Goal: Task Accomplishment & Management: Manage account settings

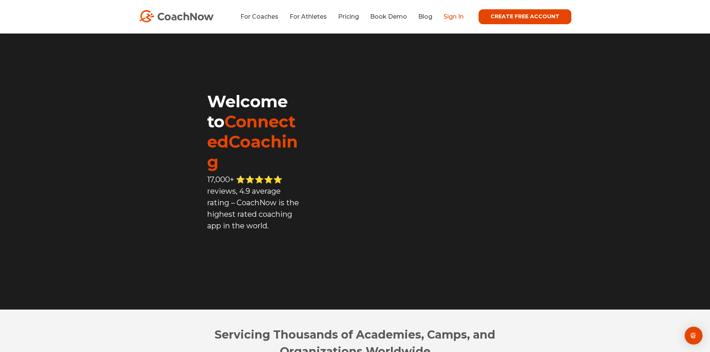
click at [454, 18] on link "Sign In" at bounding box center [454, 16] width 20 height 7
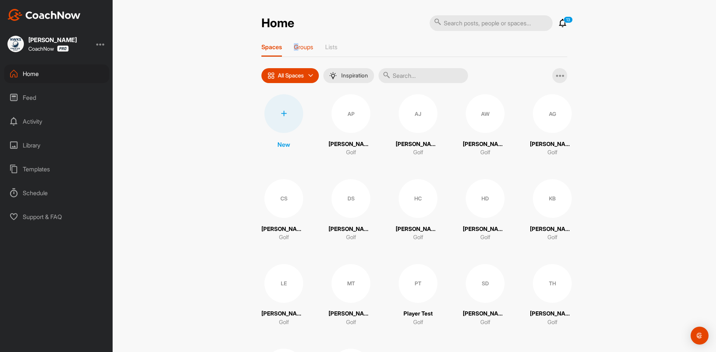
click at [294, 45] on p "Groups" at bounding box center [303, 46] width 19 height 7
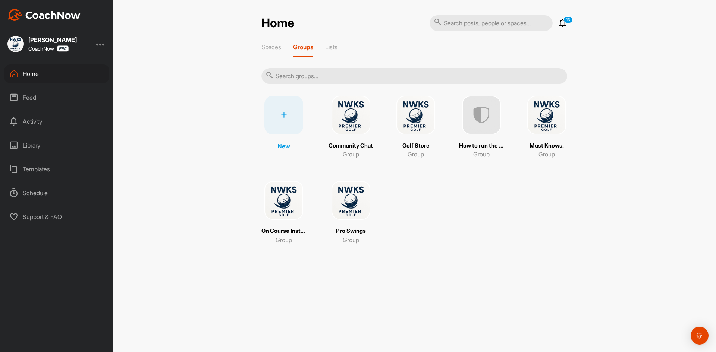
click at [346, 110] on img at bounding box center [350, 115] width 39 height 39
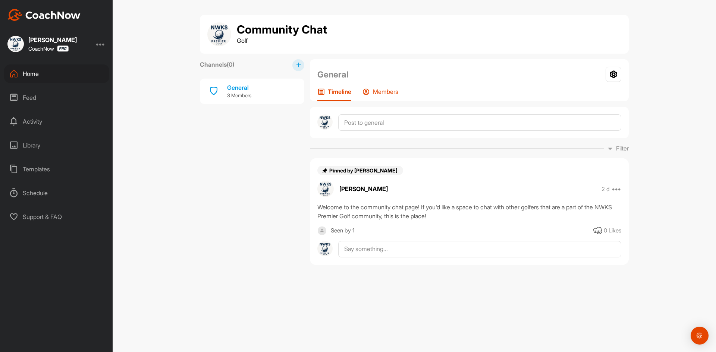
click at [378, 89] on p "Members" at bounding box center [385, 91] width 25 height 7
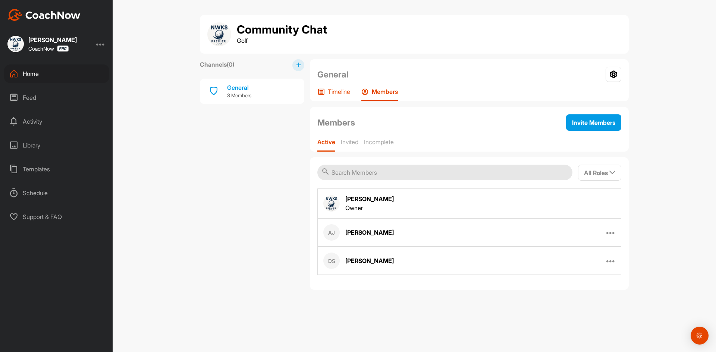
click at [343, 92] on p "Timeline" at bounding box center [339, 91] width 22 height 7
click at [334, 92] on p "Timeline" at bounding box center [339, 91] width 22 height 7
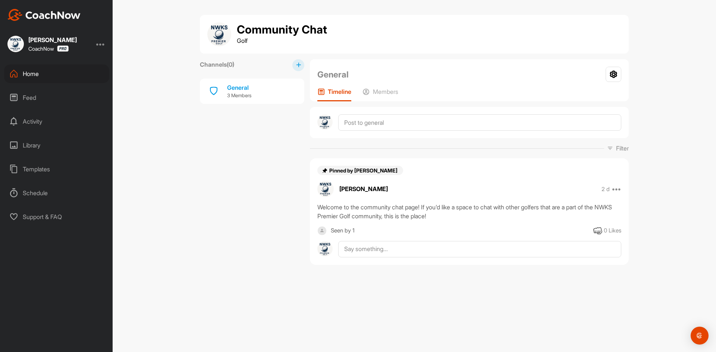
click at [43, 69] on div "Home" at bounding box center [56, 73] width 105 height 19
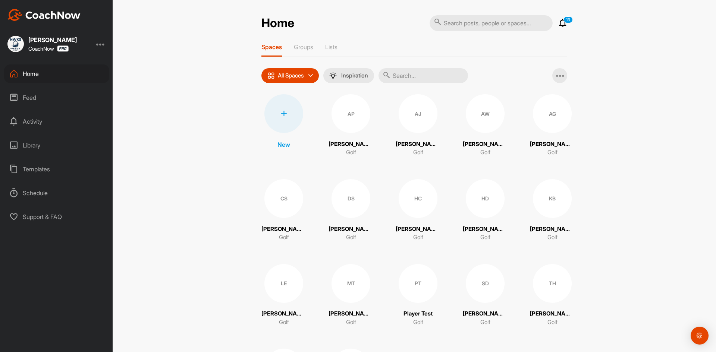
click at [282, 111] on icon at bounding box center [284, 114] width 6 height 6
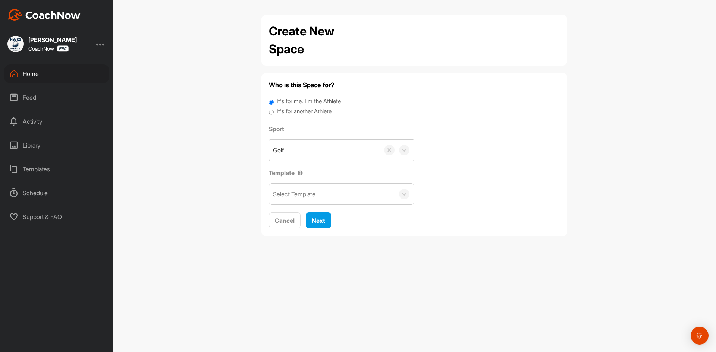
click at [278, 110] on label "It's for another Athlete" at bounding box center [304, 111] width 55 height 9
click at [274, 110] on input "It's for another Athlete" at bounding box center [271, 112] width 5 height 10
radio input "true"
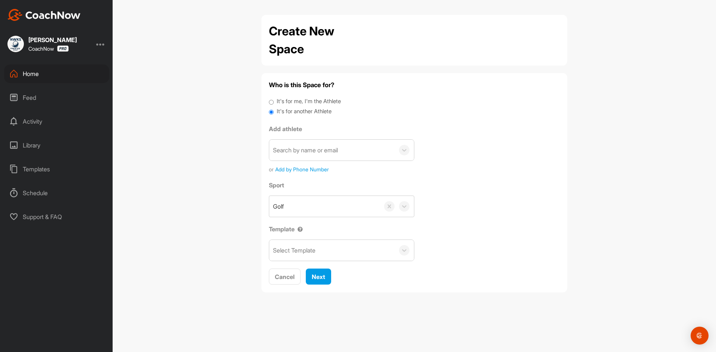
click at [338, 153] on div "Search by name or email" at bounding box center [305, 150] width 65 height 9
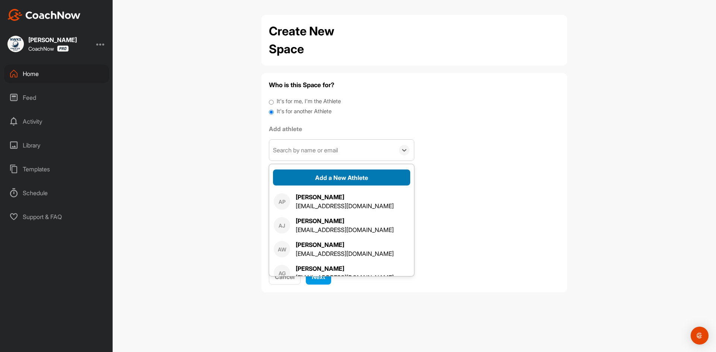
click at [339, 177] on button "Add a New Athlete" at bounding box center [341, 178] width 137 height 16
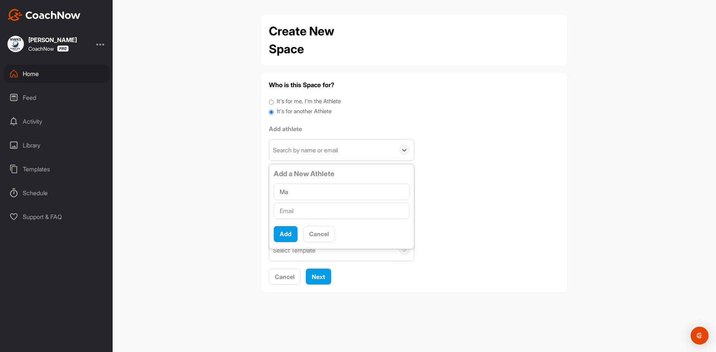
type input "M"
type input "Nickie Gilliland"
type input "nkrhodes21@gmail.com"
click at [289, 231] on button "Add" at bounding box center [286, 234] width 24 height 16
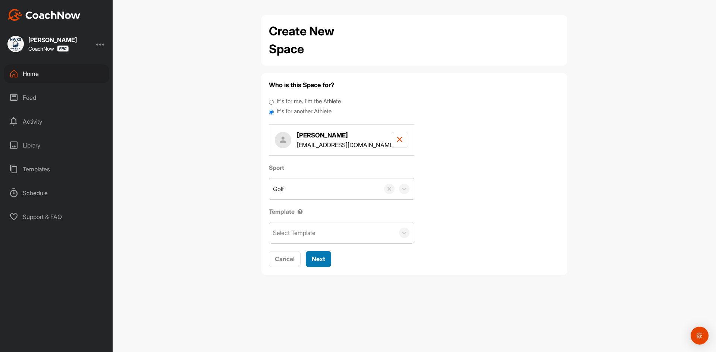
click at [322, 258] on span "Next" at bounding box center [318, 258] width 13 height 7
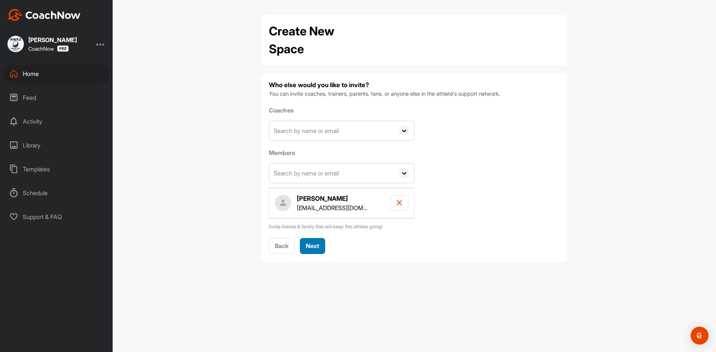
click at [310, 248] on span "Next" at bounding box center [312, 245] width 13 height 7
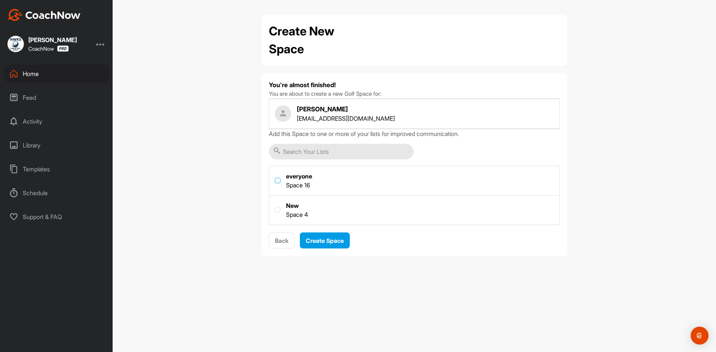
click at [278, 181] on label at bounding box center [278, 181] width 6 height 6
click at [275, 178] on input "checkbox" at bounding box center [275, 178] width 0 height 0
checkbox input "true"
click at [334, 242] on span "Create Space" at bounding box center [325, 240] width 38 height 7
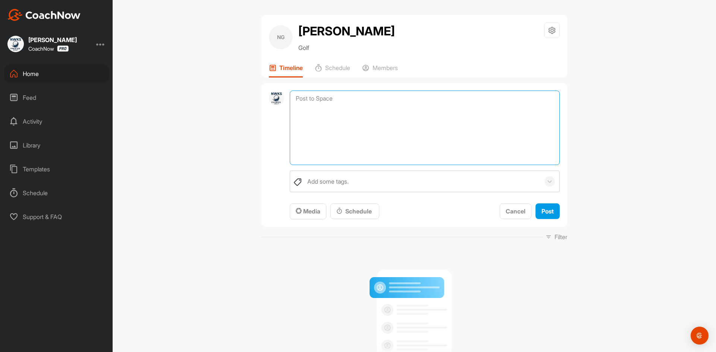
click at [328, 99] on textarea at bounding box center [425, 128] width 270 height 75
type textarea "Lesson 7"
click at [535, 208] on button "Post" at bounding box center [547, 212] width 24 height 16
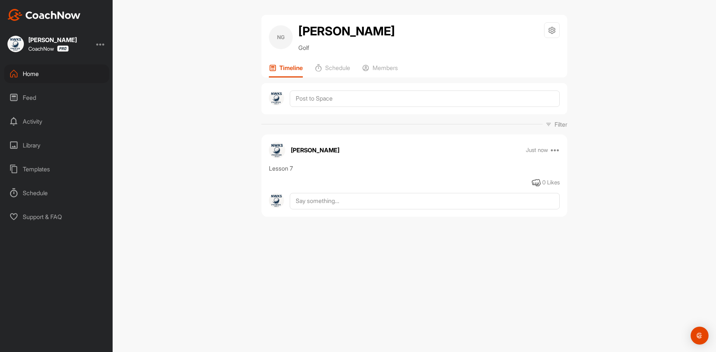
click at [35, 100] on div "Feed" at bounding box center [56, 97] width 105 height 19
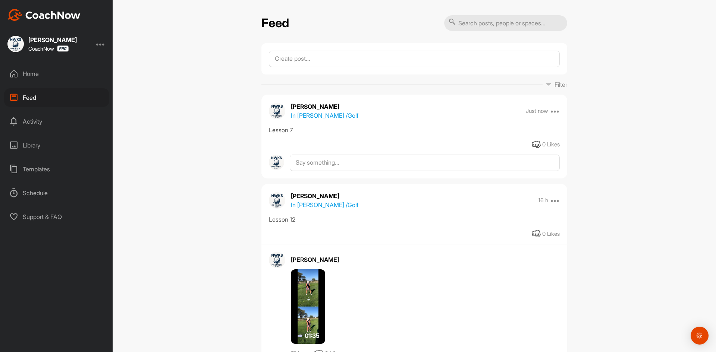
click at [44, 71] on div "Home" at bounding box center [56, 73] width 105 height 19
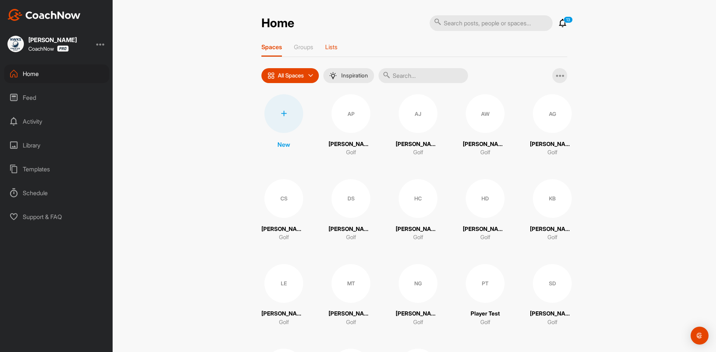
click at [327, 46] on p "Lists" at bounding box center [331, 46] width 12 height 7
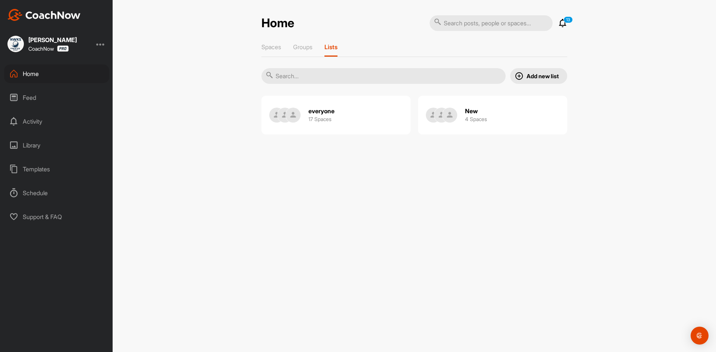
click at [480, 107] on div "New 4 Spaces" at bounding box center [476, 115] width 22 height 24
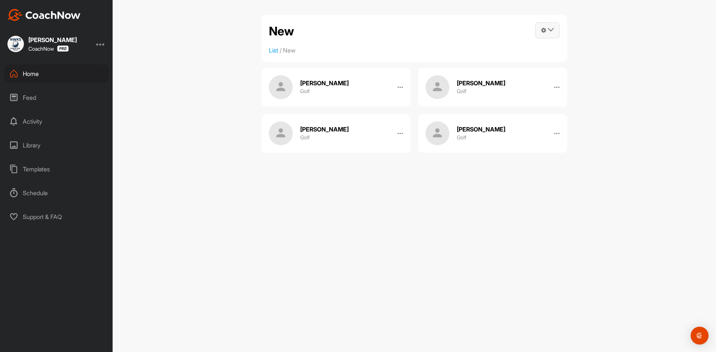
click at [551, 28] on icon at bounding box center [551, 30] width 6 height 6
click at [488, 148] on link "Remove" at bounding box center [510, 147] width 100 height 24
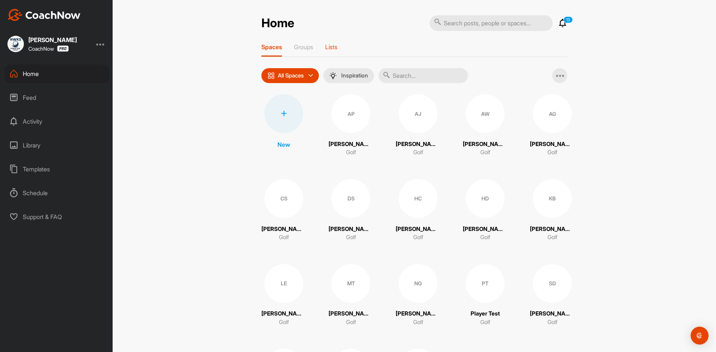
click at [331, 45] on p "Lists" at bounding box center [331, 46] width 12 height 7
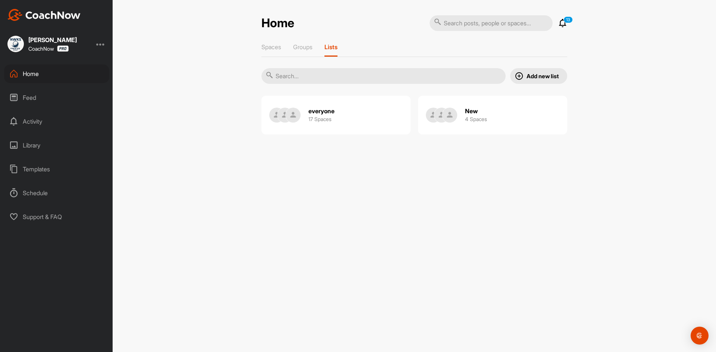
click at [538, 97] on div "New 4 Spaces" at bounding box center [492, 115] width 149 height 39
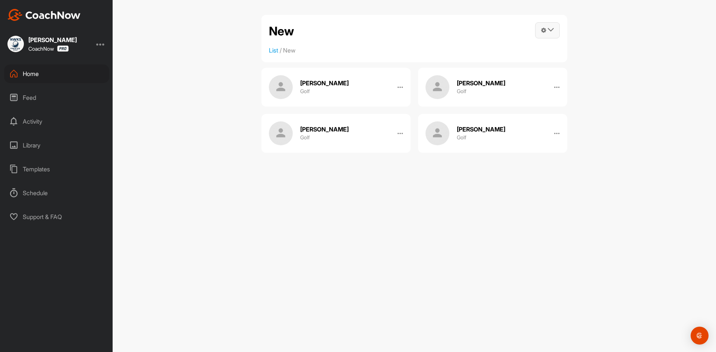
click at [541, 30] on icon at bounding box center [543, 30] width 5 height 6
click at [470, 144] on link "Remove" at bounding box center [510, 147] width 100 height 24
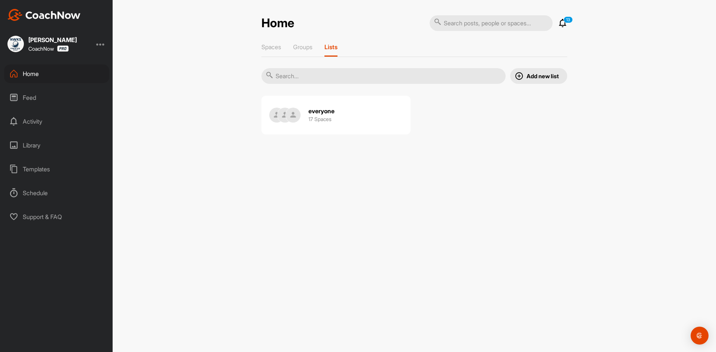
click at [533, 74] on p "Add new list" at bounding box center [542, 76] width 32 height 8
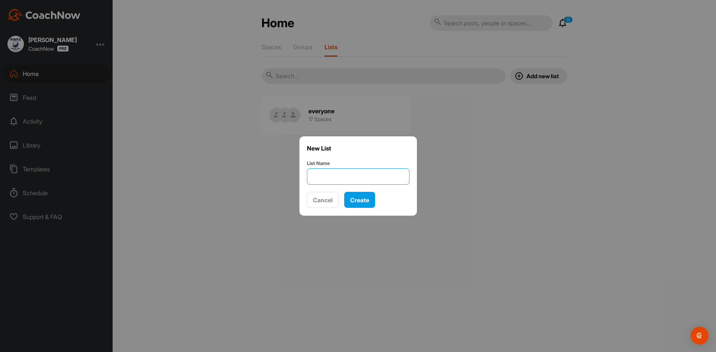
click at [357, 175] on input "List Name" at bounding box center [358, 176] width 102 height 16
type input "New"
click at [358, 199] on span "Create" at bounding box center [359, 199] width 19 height 7
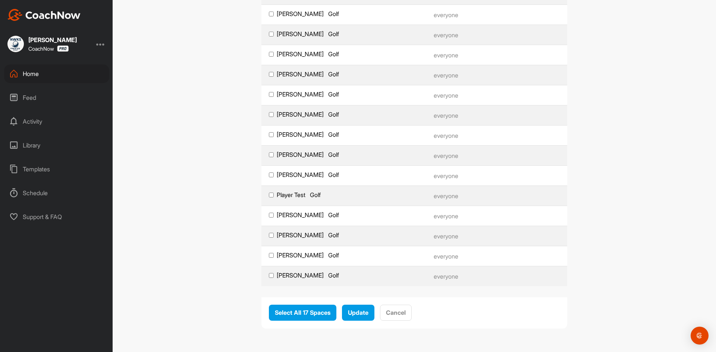
scroll to position [175, 0]
click at [270, 172] on input "Nickie Gilliland Golf" at bounding box center [271, 173] width 5 height 5
checkbox input "true"
click at [362, 311] on span "Update" at bounding box center [358, 311] width 20 height 7
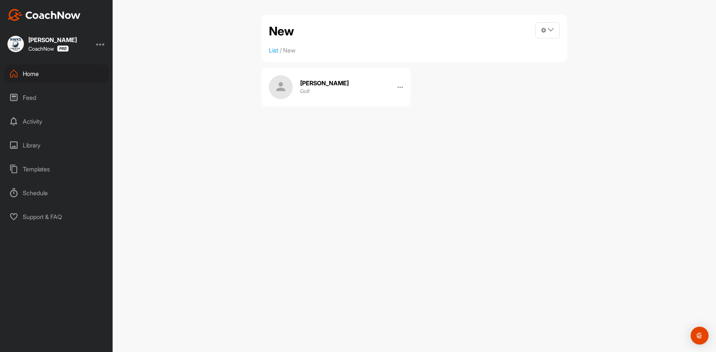
click at [487, 124] on div "New Manage Spaces Post into List Invite Coaching Staff to all Spaces Edit Name …" at bounding box center [414, 176] width 603 height 352
click at [185, 102] on div "New Manage Spaces Post into List Invite Coaching Staff to all Spaces Edit Name …" at bounding box center [414, 176] width 603 height 352
click at [62, 70] on div "Home" at bounding box center [56, 73] width 105 height 19
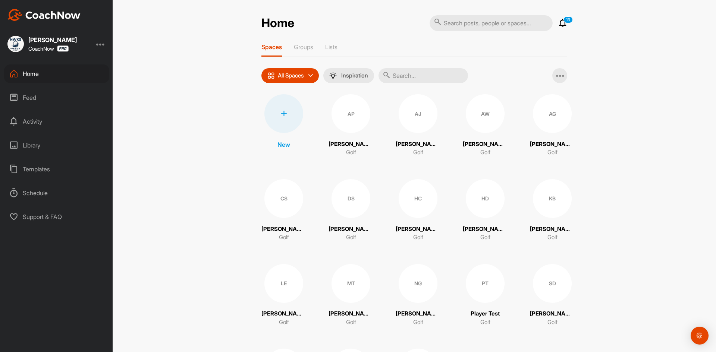
click at [278, 119] on div at bounding box center [283, 113] width 39 height 39
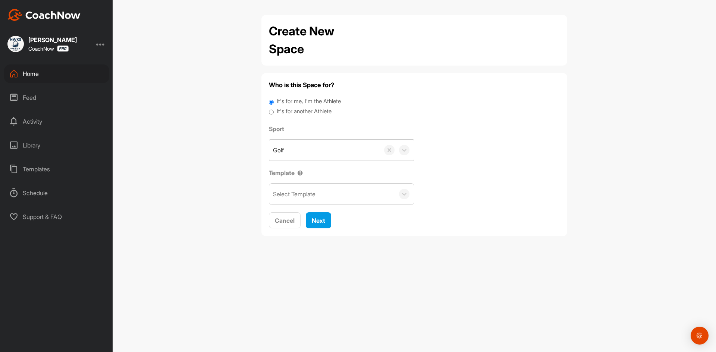
click at [313, 111] on label "It's for another Athlete" at bounding box center [304, 111] width 55 height 9
click at [274, 111] on input "It's for another Athlete" at bounding box center [271, 112] width 5 height 10
radio input "true"
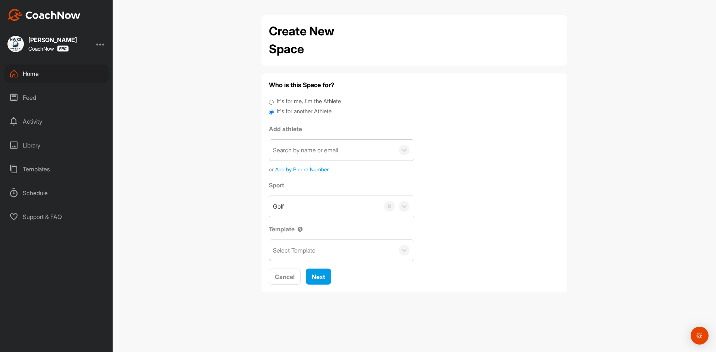
click at [325, 151] on div "Search by name or email" at bounding box center [305, 150] width 65 height 9
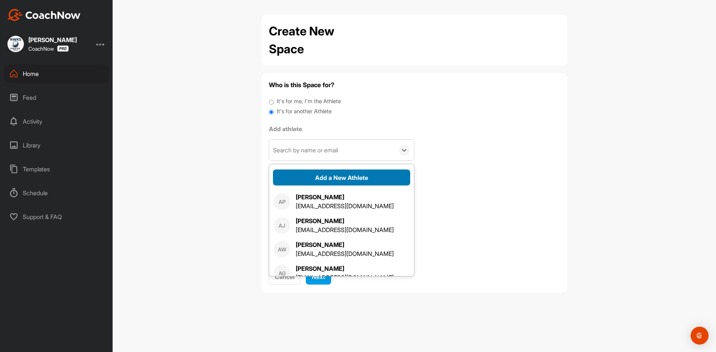
click at [329, 171] on button "Add a New Athlete" at bounding box center [341, 178] width 137 height 16
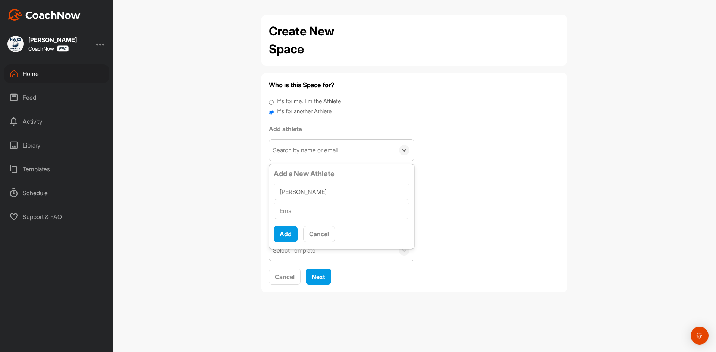
type input "Nathan Goetz"
click at [330, 208] on input "text" at bounding box center [342, 211] width 136 height 16
type input "nathang@eliterealtyks.com"
click at [286, 240] on button "Add" at bounding box center [286, 234] width 24 height 16
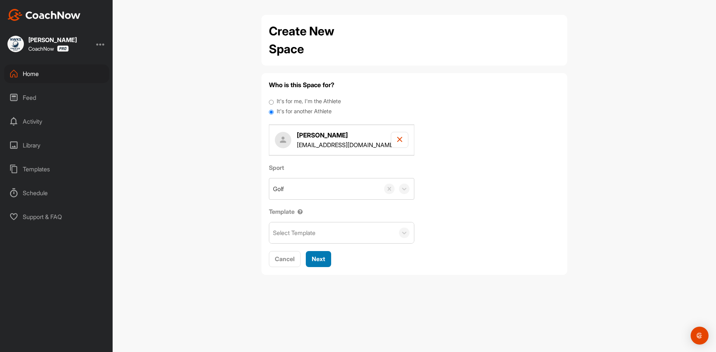
click at [318, 260] on span "Next" at bounding box center [318, 258] width 13 height 7
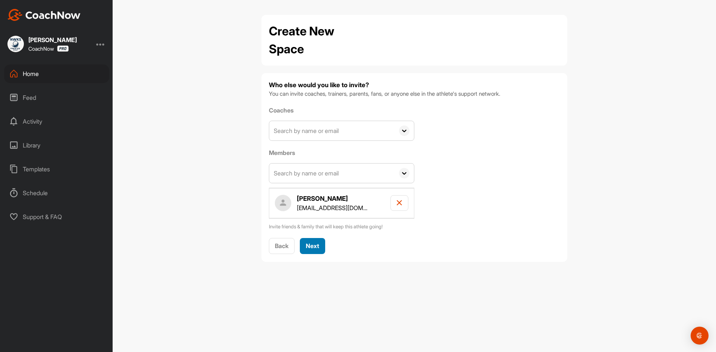
click at [310, 247] on span "Next" at bounding box center [312, 245] width 13 height 7
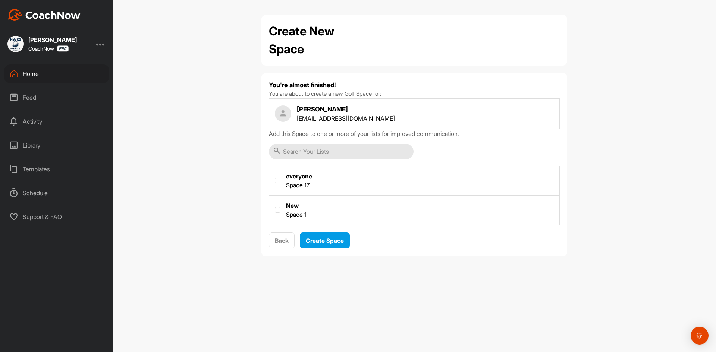
click at [280, 204] on label at bounding box center [414, 210] width 290 height 28
click at [275, 207] on input "checkbox" at bounding box center [275, 207] width 0 height 0
checkbox input "true"
click at [273, 179] on label at bounding box center [414, 180] width 290 height 28
click at [275, 178] on input "checkbox" at bounding box center [275, 178] width 0 height 0
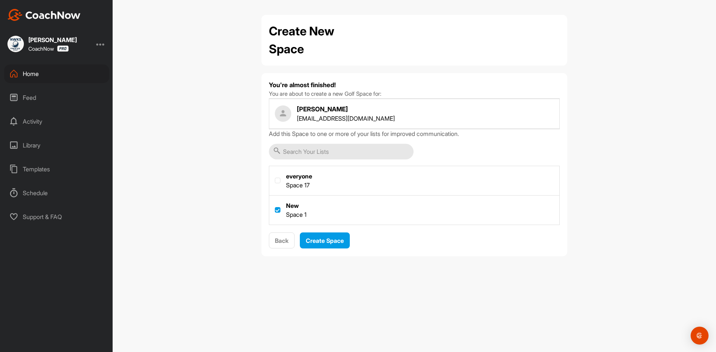
checkbox input "true"
click at [316, 235] on button "Create Space" at bounding box center [325, 241] width 50 height 16
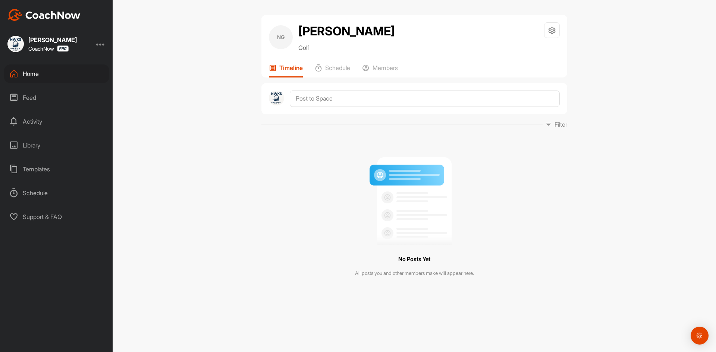
click at [220, 125] on div "NG Nathan Goetz Golf Space Settings Your Notifications Timeline Schedule Member…" at bounding box center [414, 176] width 603 height 352
click at [35, 73] on div "Home" at bounding box center [56, 73] width 105 height 19
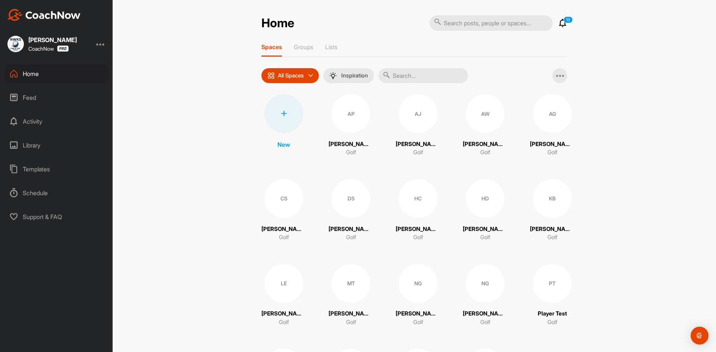
click at [51, 165] on div "Templates" at bounding box center [56, 169] width 105 height 19
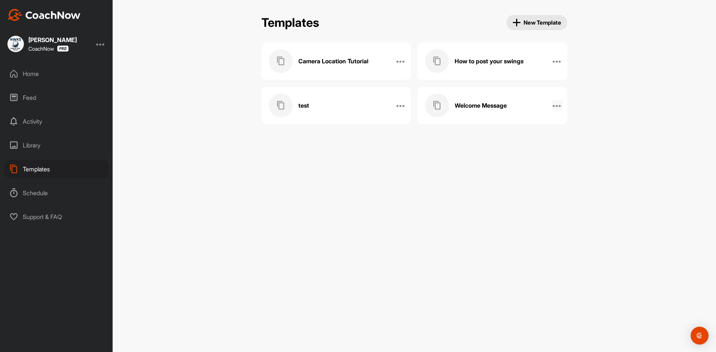
click at [556, 105] on icon at bounding box center [556, 105] width 9 height 9
click at [610, 131] on div "Templates New Template Templates New Template Camera Location Tutorial Edit Nam…" at bounding box center [414, 176] width 603 height 352
click at [494, 95] on div "Welcome Message" at bounding box center [484, 106] width 119 height 24
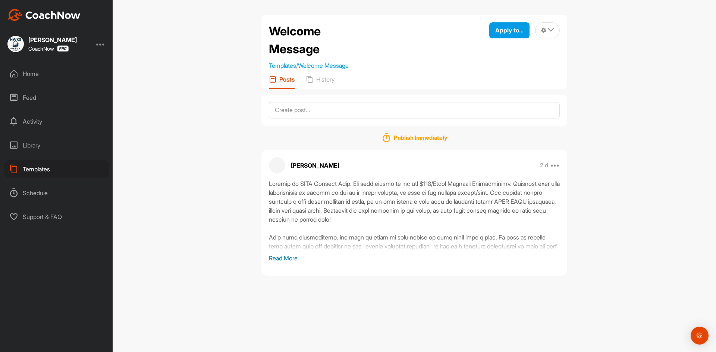
click at [291, 254] on p "Read More" at bounding box center [414, 258] width 291 height 9
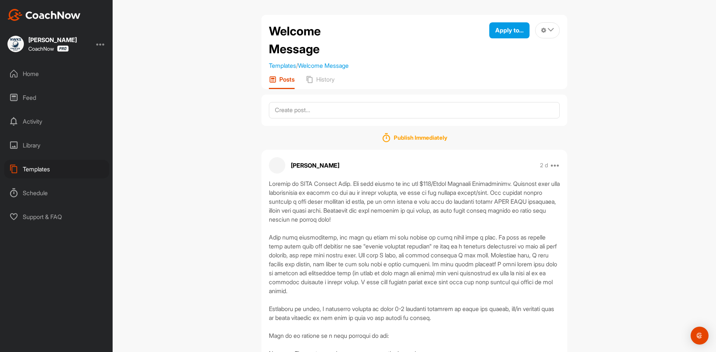
click at [41, 75] on div "Home" at bounding box center [56, 73] width 105 height 19
